Goal: Task Accomplishment & Management: Use online tool/utility

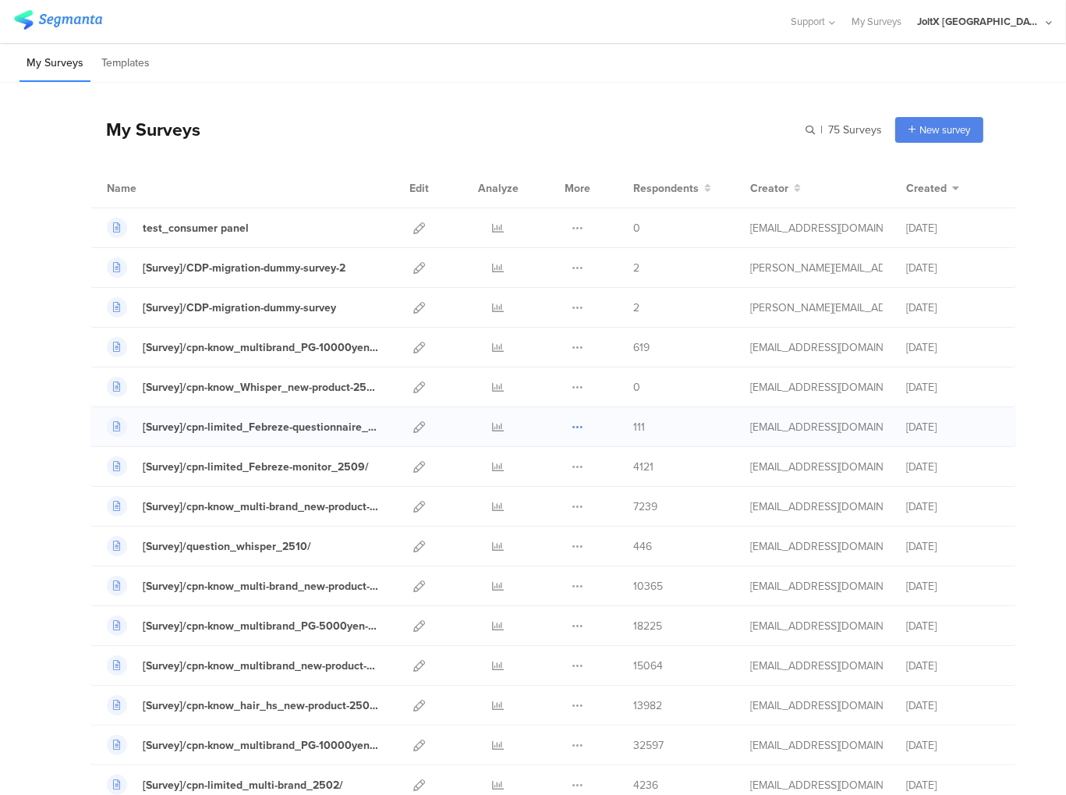
click at [572, 433] on button at bounding box center [578, 426] width 12 height 39
click at [615, 452] on div "[Survey]/cpn-limited_Febreze-monitor_2509/ Duplicate" at bounding box center [553, 467] width 926 height 40
click at [493, 544] on icon at bounding box center [499, 546] width 12 height 12
